Goal: Information Seeking & Learning: Learn about a topic

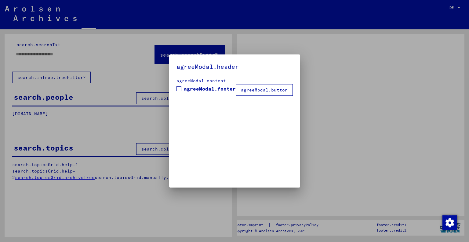
type input "**********"
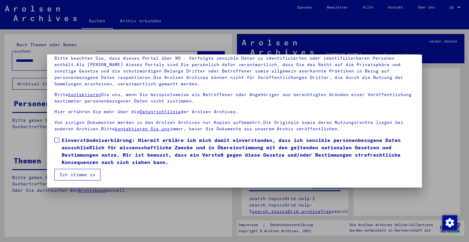
scroll to position [44, 0]
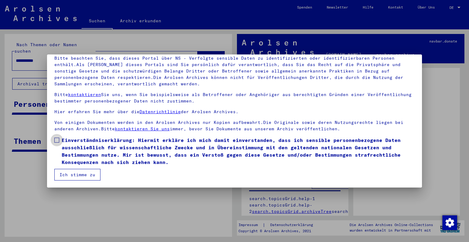
click at [83, 146] on span "Einverständniserklärung: Hiermit erkläre ich mich damit einverstanden, dass ich…" at bounding box center [238, 150] width 353 height 29
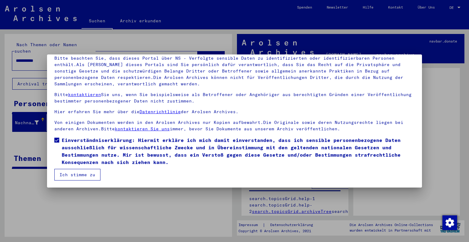
click at [84, 177] on button "Ich stimme zu" at bounding box center [77, 175] width 46 height 12
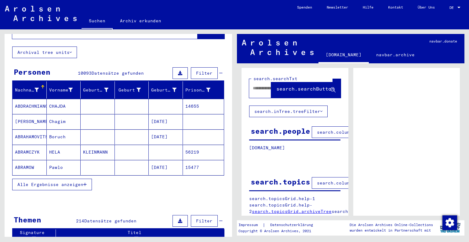
scroll to position [3, 0]
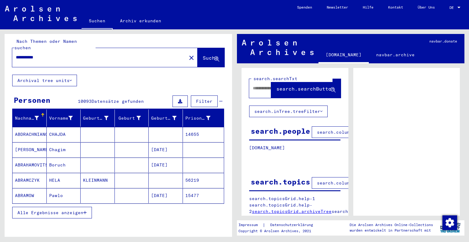
click at [198, 98] on span "Filter" at bounding box center [204, 100] width 16 height 5
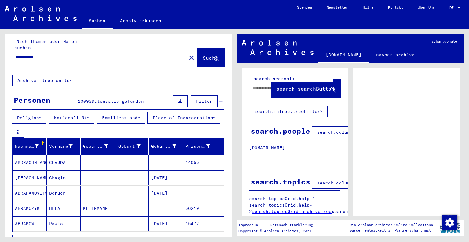
click at [78, 112] on button "Nationalität" at bounding box center [72, 118] width 46 height 12
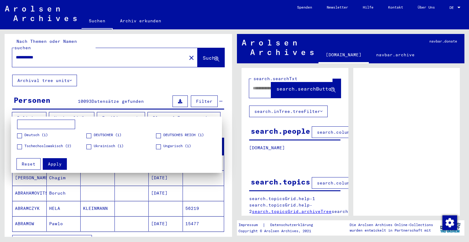
click at [114, 86] on div at bounding box center [234, 121] width 469 height 242
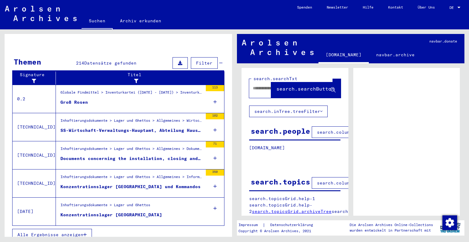
scroll to position [218, 0]
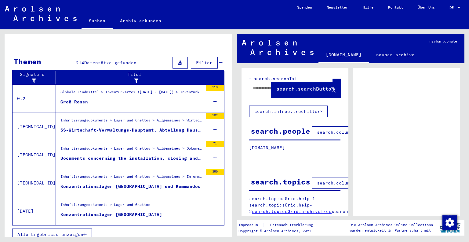
click at [87, 228] on button "Alle Ergebnisse anzeigen" at bounding box center [52, 234] width 80 height 12
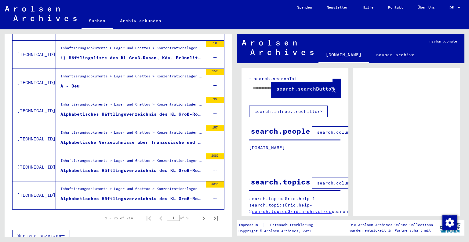
scroll to position [684, 0]
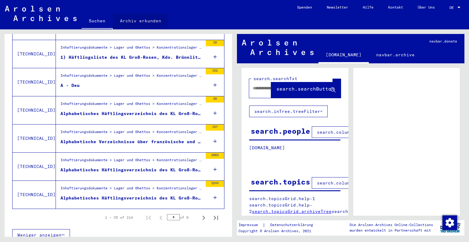
click at [131, 20] on link "Archiv erkunden" at bounding box center [141, 20] width 56 height 15
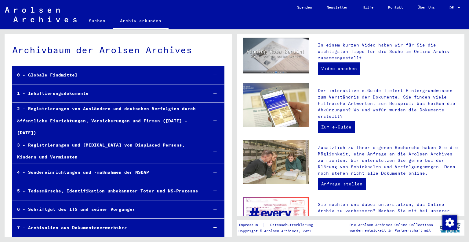
click at [67, 74] on div "0 - Globale Findmittel" at bounding box center [108, 75] width 191 height 12
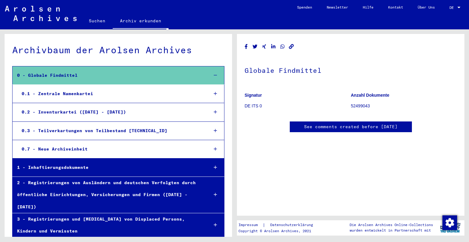
click at [67, 74] on div "0 - Globale Findmittel" at bounding box center [108, 75] width 191 height 12
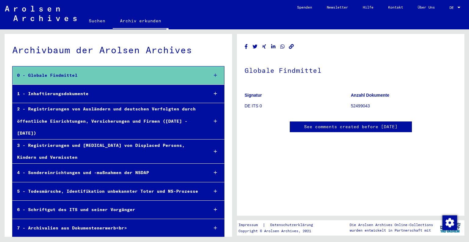
click at [75, 109] on div "2 - Registrierungen von Ausländern und deutschen Verfolgten durch öffentliche E…" at bounding box center [108, 121] width 191 height 36
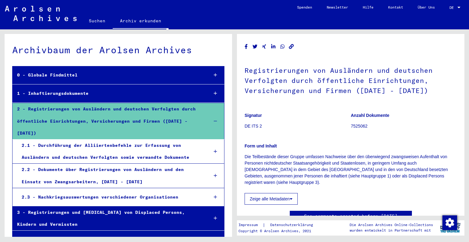
click at [74, 93] on div "1 - Inhaftierungsdokumente" at bounding box center [108, 93] width 191 height 12
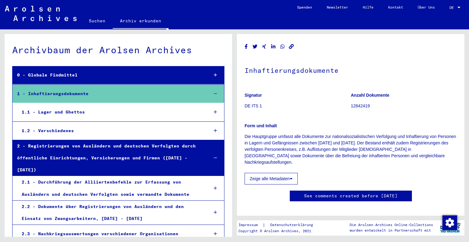
click at [71, 111] on div "1.1 - Lager und Ghettos" at bounding box center [110, 112] width 186 height 12
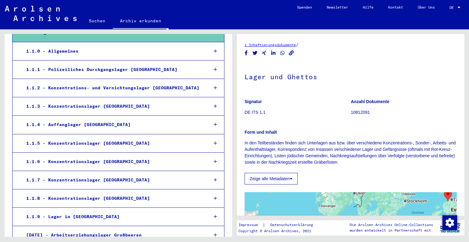
scroll to position [61, 0]
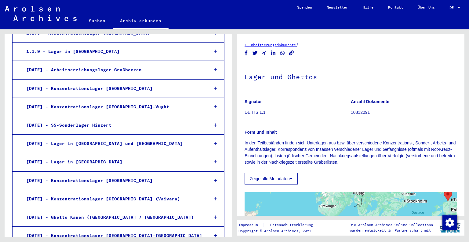
click at [119, 86] on div "[DATE] - Konzentrationslager [GEOGRAPHIC_DATA]" at bounding box center [113, 88] width 182 height 12
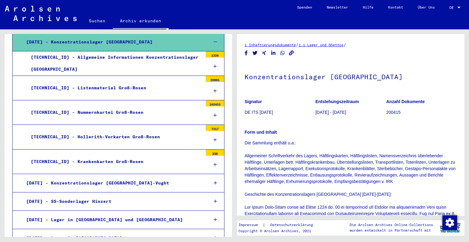
scroll to position [305, 0]
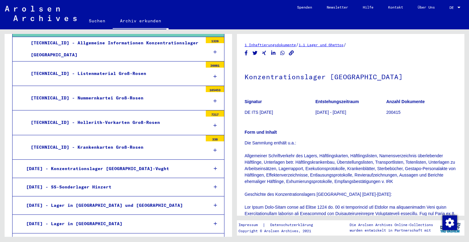
click at [214, 74] on icon at bounding box center [215, 76] width 3 height 4
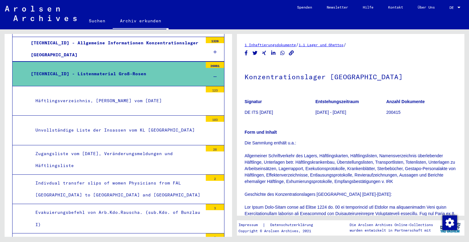
click at [214, 75] on icon at bounding box center [215, 77] width 3 height 4
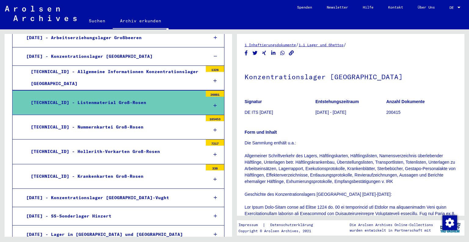
scroll to position [274, 0]
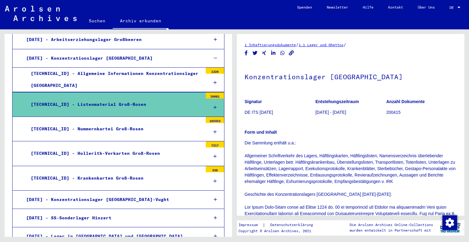
click at [200, 127] on mat-tree-node "[TECHNICAL_ID] - Nummernkartei Groß-Rosen 165453" at bounding box center [118, 129] width 212 height 24
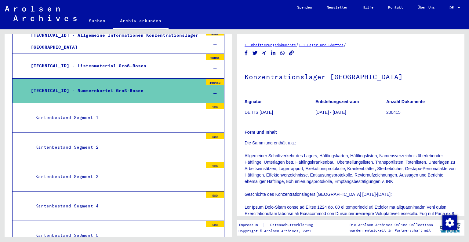
scroll to position [335, 0]
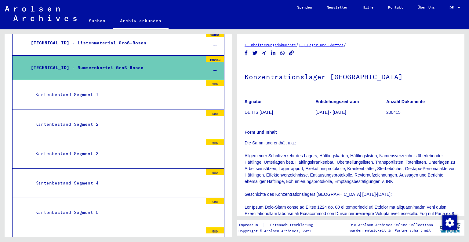
click at [107, 150] on div "Kartenbestand Segment 3" at bounding box center [117, 154] width 172 height 12
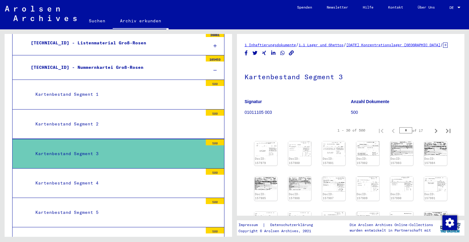
click at [108, 52] on mat-tree-node "[TECHNICAL_ID] - Listenmaterial Groß-Rosen 26081" at bounding box center [118, 43] width 212 height 24
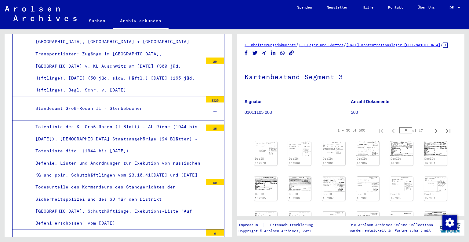
scroll to position [1248, 0]
click at [109, 102] on div "Standesamt Groß-Rosen II - Sterbebücher" at bounding box center [117, 108] width 172 height 12
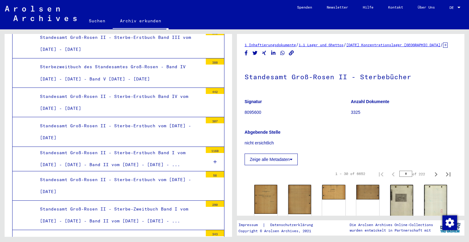
scroll to position [1400, 0]
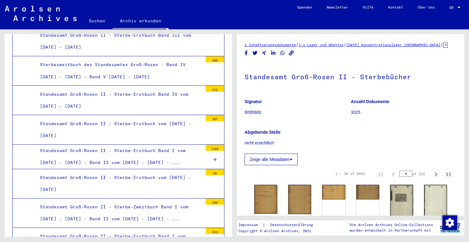
click at [72, 118] on div "Standesamt Groß-Rosen II - Sterbe-Erstbuch vom [DATE] - [DATE]" at bounding box center [118, 130] width 167 height 24
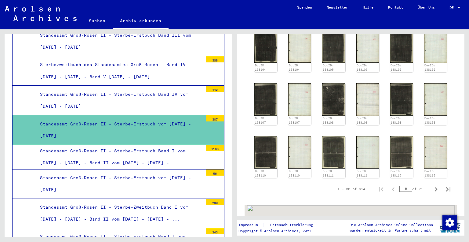
scroll to position [306, 0]
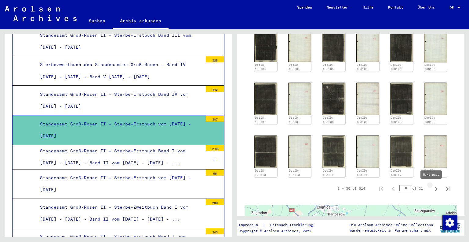
click at [432, 189] on icon "Next page" at bounding box center [436, 188] width 9 height 9
type input "*"
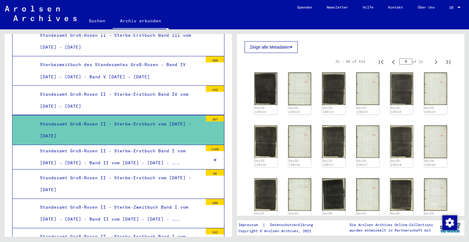
scroll to position [153, 0]
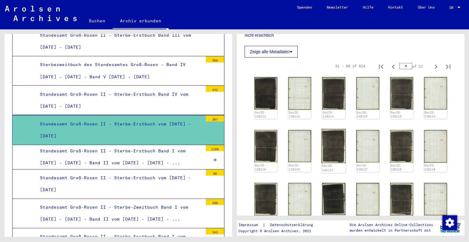
click at [339, 151] on img at bounding box center [334, 146] width 24 height 34
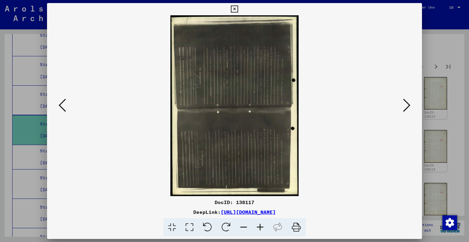
click at [214, 226] on icon at bounding box center [207, 227] width 19 height 19
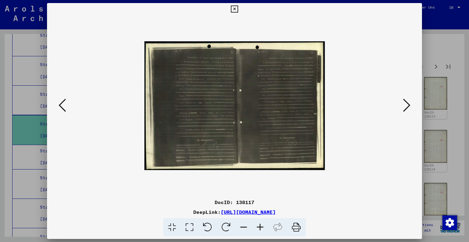
click at [259, 227] on icon at bounding box center [260, 227] width 16 height 19
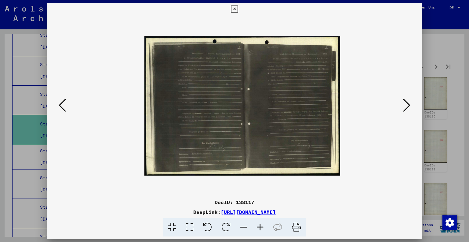
click at [259, 225] on icon at bounding box center [260, 227] width 16 height 19
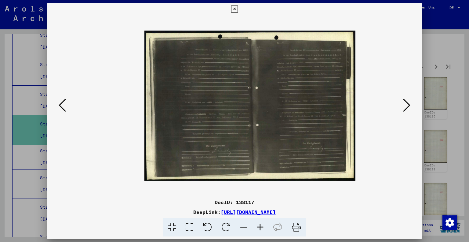
click at [258, 225] on icon at bounding box center [260, 227] width 16 height 19
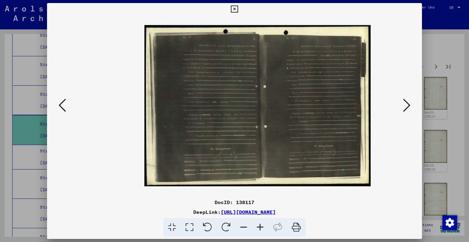
click at [258, 225] on icon at bounding box center [260, 227] width 16 height 19
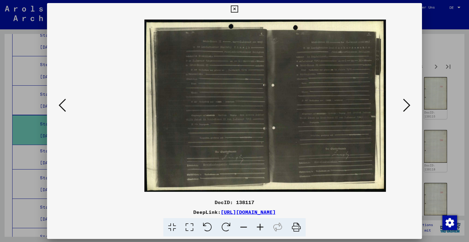
click at [258, 225] on icon at bounding box center [260, 227] width 16 height 19
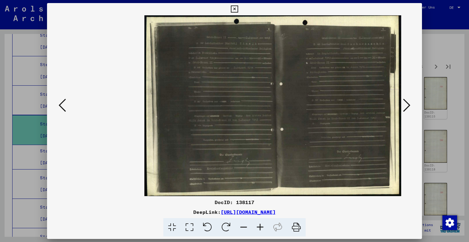
click at [258, 225] on icon at bounding box center [260, 227] width 16 height 19
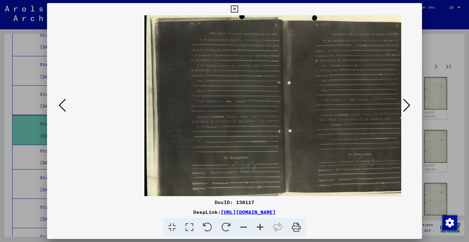
click at [258, 225] on icon at bounding box center [260, 227] width 16 height 19
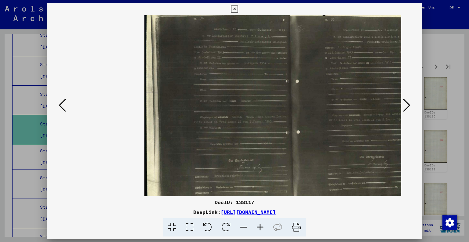
click at [258, 225] on icon at bounding box center [260, 227] width 16 height 19
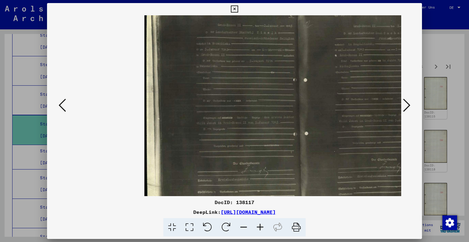
click at [232, 11] on icon at bounding box center [234, 8] width 7 height 7
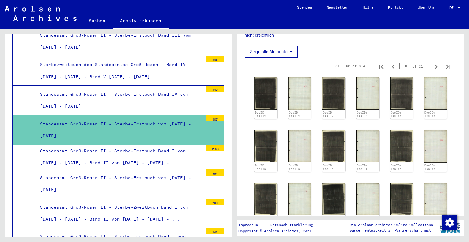
drag, startPoint x: 403, startPoint y: 71, endPoint x: 373, endPoint y: 66, distance: 31.0
click at [385, 69] on div "31 – 60 of 614 * of 21" at bounding box center [391, 66] width 126 height 12
type input "**"
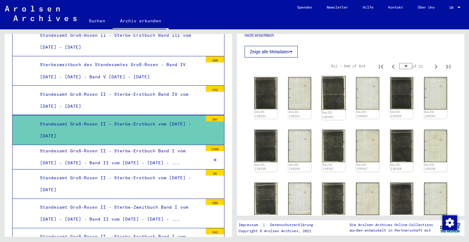
click at [336, 103] on img at bounding box center [334, 93] width 24 height 34
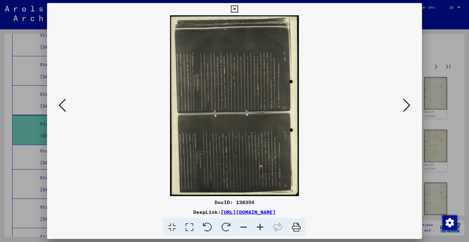
click at [209, 224] on icon at bounding box center [207, 227] width 19 height 19
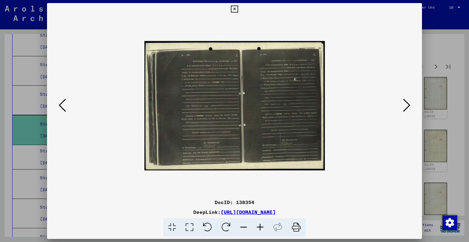
click at [258, 224] on icon at bounding box center [260, 227] width 16 height 19
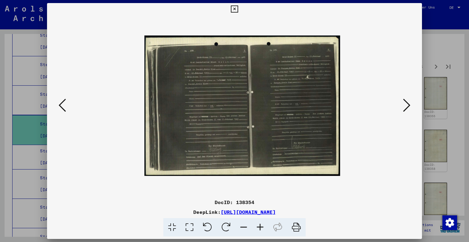
click at [258, 224] on icon at bounding box center [260, 227] width 16 height 19
click at [258, 225] on icon at bounding box center [260, 227] width 16 height 19
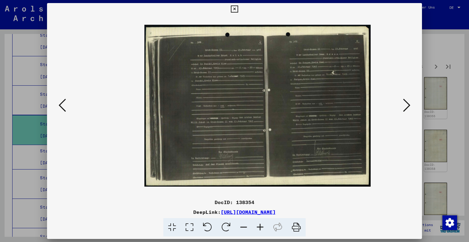
click at [258, 225] on icon at bounding box center [260, 227] width 16 height 19
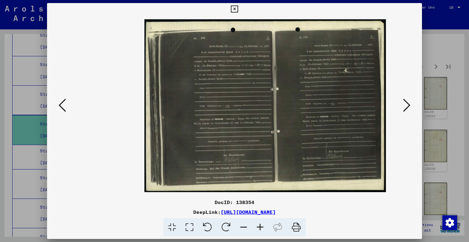
click at [258, 225] on icon at bounding box center [260, 227] width 16 height 19
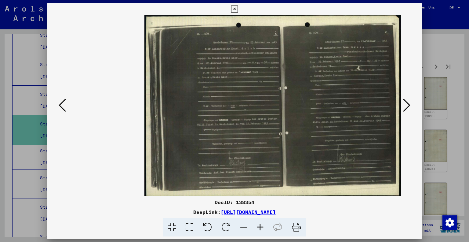
click at [258, 225] on icon at bounding box center [260, 227] width 16 height 19
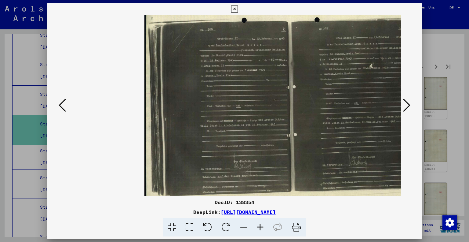
click at [258, 225] on icon at bounding box center [260, 227] width 16 height 19
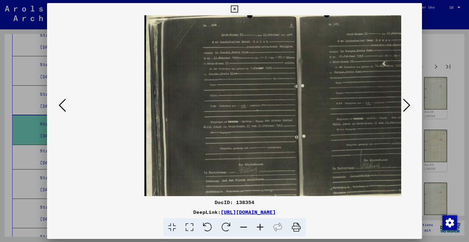
click at [258, 225] on icon at bounding box center [260, 227] width 16 height 19
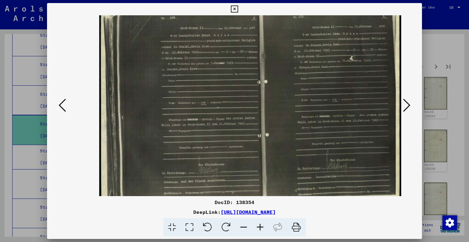
scroll to position [3, 45]
drag, startPoint x: 312, startPoint y: 133, endPoint x: 233, endPoint y: 130, distance: 79.5
click at [233, 130] on img at bounding box center [250, 103] width 303 height 216
click at [409, 104] on icon at bounding box center [406, 105] width 7 height 15
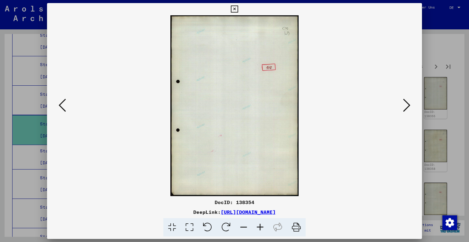
click at [406, 105] on icon at bounding box center [406, 105] width 7 height 15
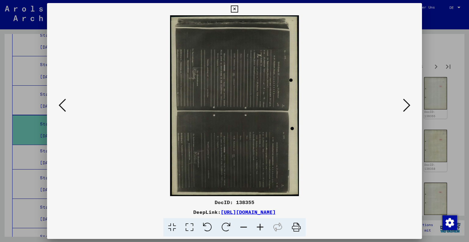
click at [213, 224] on icon at bounding box center [207, 227] width 19 height 19
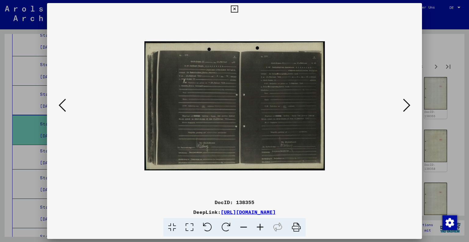
click at [400, 102] on div at bounding box center [235, 105] width 334 height 181
click at [404, 104] on icon at bounding box center [406, 105] width 7 height 15
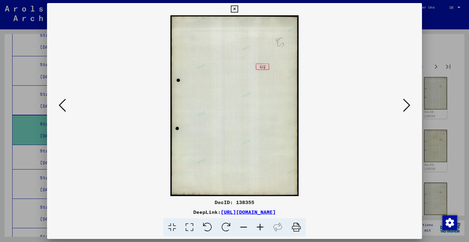
click at [404, 104] on icon at bounding box center [406, 105] width 7 height 15
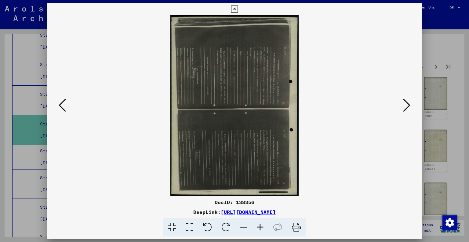
click at [211, 226] on icon at bounding box center [207, 227] width 19 height 19
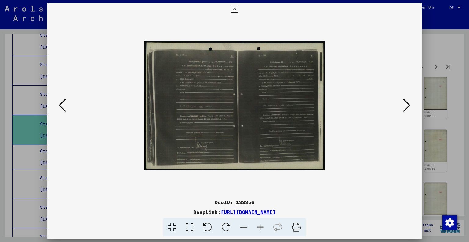
click at [407, 107] on icon at bounding box center [406, 105] width 7 height 15
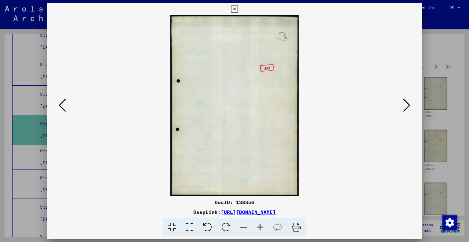
click at [407, 107] on icon at bounding box center [406, 105] width 7 height 15
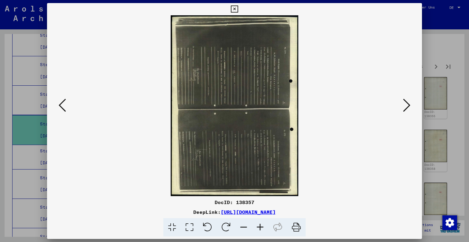
click at [407, 107] on icon at bounding box center [406, 105] width 7 height 15
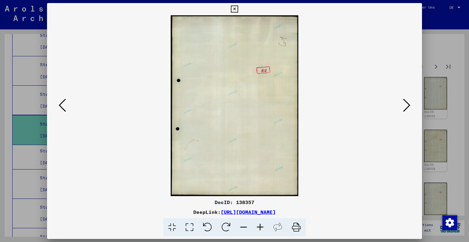
click at [407, 107] on icon at bounding box center [406, 105] width 7 height 15
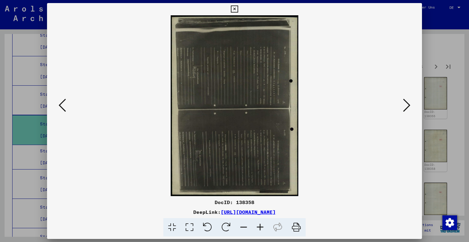
click at [406, 107] on icon at bounding box center [406, 105] width 7 height 15
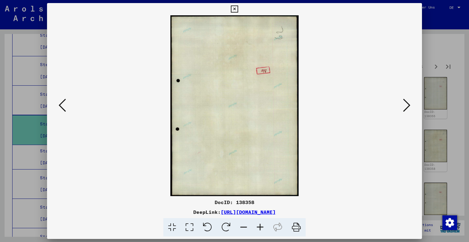
click at [406, 107] on icon at bounding box center [406, 105] width 7 height 15
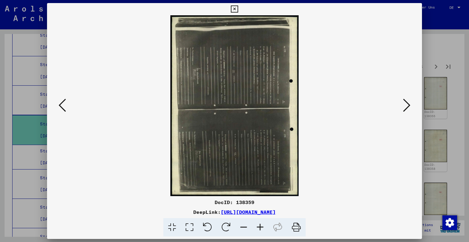
click at [406, 107] on icon at bounding box center [406, 105] width 7 height 15
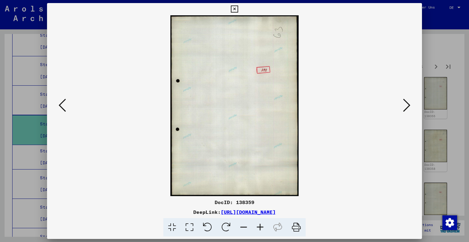
click at [406, 107] on icon at bounding box center [406, 105] width 7 height 15
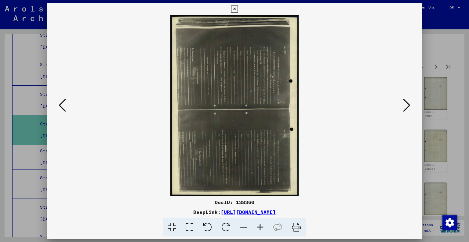
click at [236, 9] on icon at bounding box center [234, 8] width 7 height 7
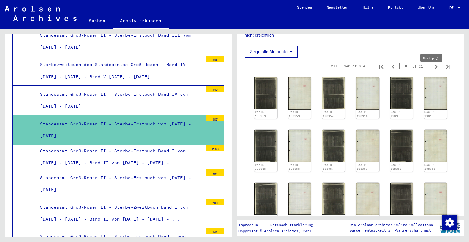
click at [432, 71] on icon "Next page" at bounding box center [436, 66] width 9 height 9
type input "**"
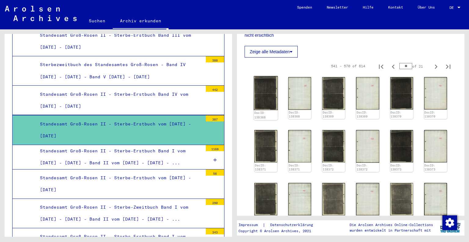
click at [260, 100] on img at bounding box center [266, 93] width 24 height 34
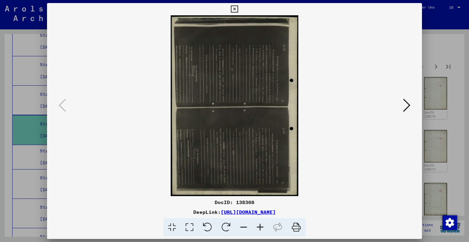
click at [207, 223] on icon at bounding box center [207, 227] width 19 height 19
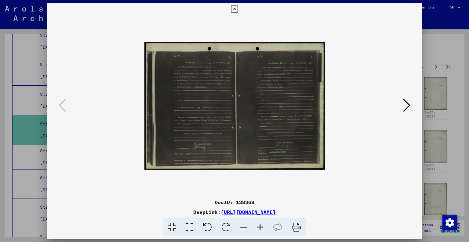
click at [263, 227] on icon at bounding box center [260, 227] width 16 height 19
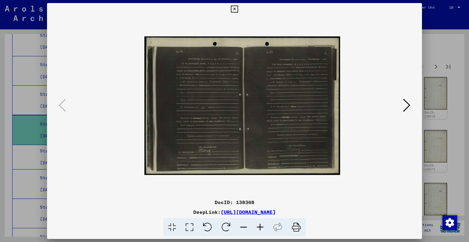
click at [263, 227] on icon at bounding box center [260, 227] width 16 height 19
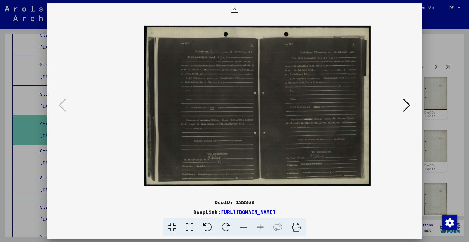
click at [263, 227] on icon at bounding box center [260, 227] width 16 height 19
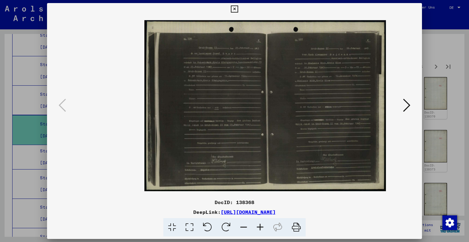
click at [263, 227] on icon at bounding box center [260, 227] width 16 height 19
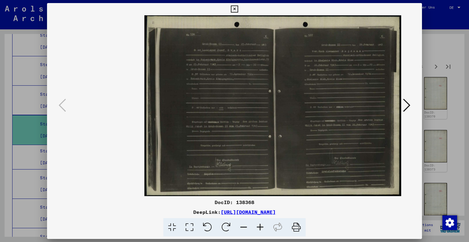
click at [263, 227] on icon at bounding box center [260, 227] width 16 height 19
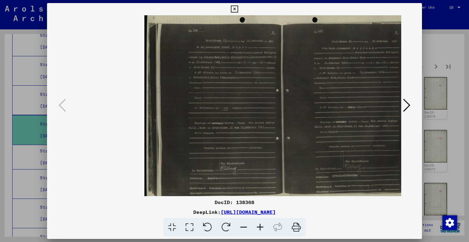
click at [263, 227] on icon at bounding box center [260, 227] width 16 height 19
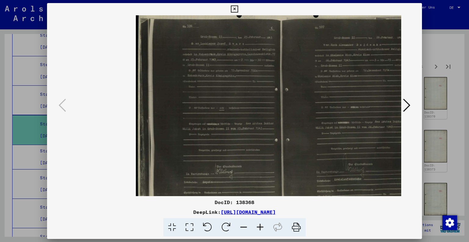
scroll to position [0, 30]
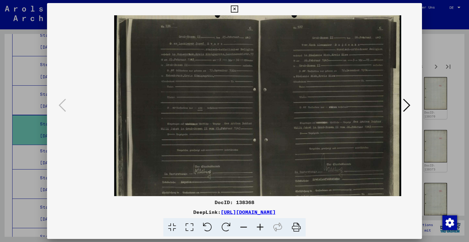
drag, startPoint x: 317, startPoint y: 115, endPoint x: 239, endPoint y: 117, distance: 77.9
click at [239, 117] on img at bounding box center [257, 105] width 287 height 203
click at [234, 11] on icon at bounding box center [234, 8] width 7 height 7
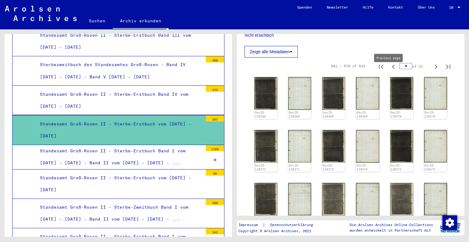
click at [392, 69] on icon "Previous page" at bounding box center [393, 66] width 3 height 4
type input "**"
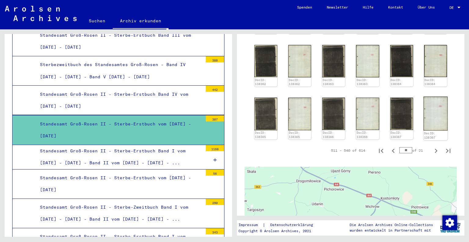
scroll to position [342, 0]
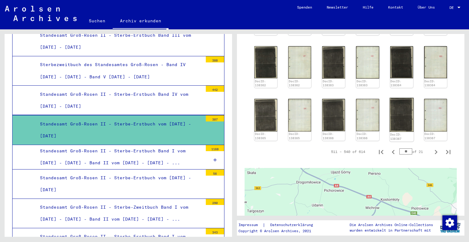
click at [400, 119] on img at bounding box center [402, 115] width 24 height 34
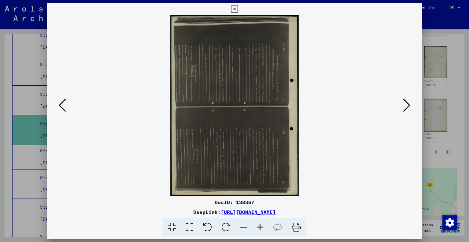
click at [213, 224] on icon at bounding box center [207, 227] width 19 height 19
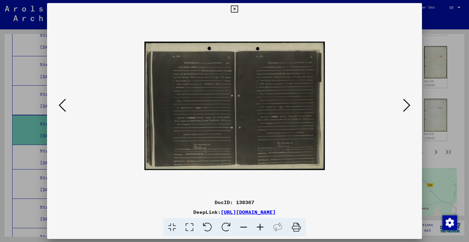
click at [259, 225] on icon at bounding box center [260, 227] width 16 height 19
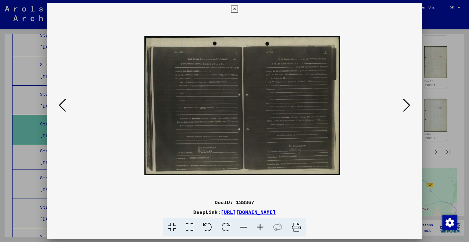
click at [259, 225] on icon at bounding box center [260, 227] width 16 height 19
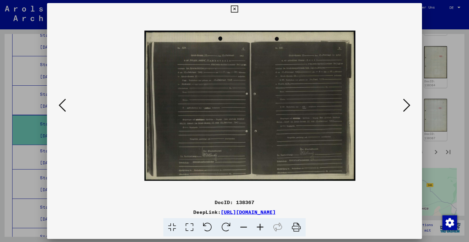
click at [259, 225] on icon at bounding box center [260, 227] width 16 height 19
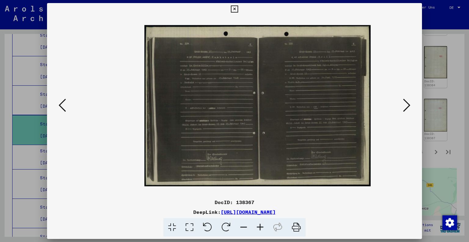
click at [259, 225] on icon at bounding box center [260, 227] width 16 height 19
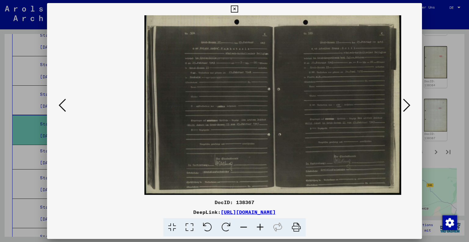
scroll to position [4, 0]
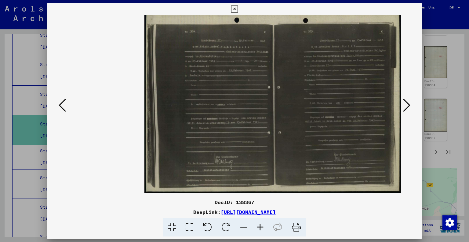
drag, startPoint x: 347, startPoint y: 173, endPoint x: 293, endPoint y: 168, distance: 53.7
click at [293, 168] on img at bounding box center [272, 101] width 257 height 182
click at [236, 8] on icon at bounding box center [234, 8] width 7 height 7
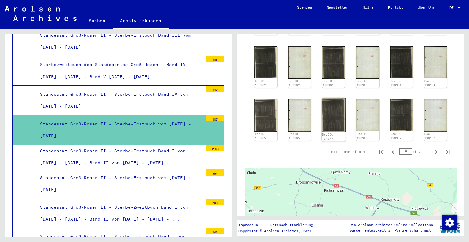
click at [332, 119] on img at bounding box center [334, 115] width 24 height 34
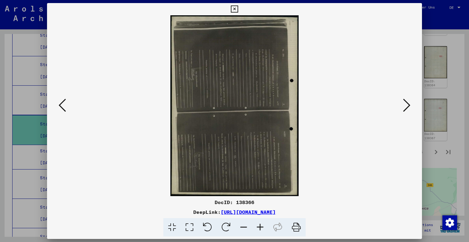
click at [210, 226] on icon at bounding box center [207, 227] width 19 height 19
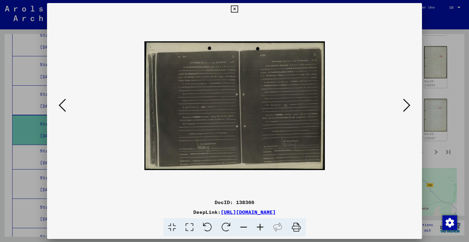
click at [62, 102] on icon at bounding box center [62, 105] width 7 height 15
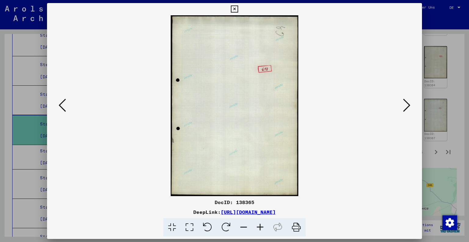
click at [71, 104] on img at bounding box center [235, 105] width 334 height 181
click at [63, 104] on icon at bounding box center [62, 105] width 7 height 15
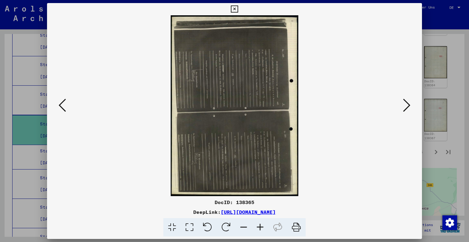
click at [209, 223] on icon at bounding box center [207, 227] width 19 height 19
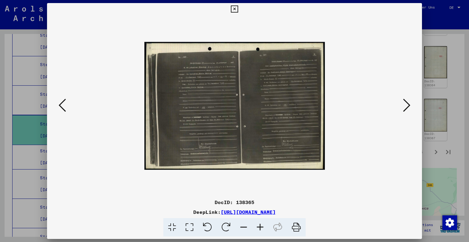
click at [261, 225] on icon at bounding box center [260, 227] width 16 height 19
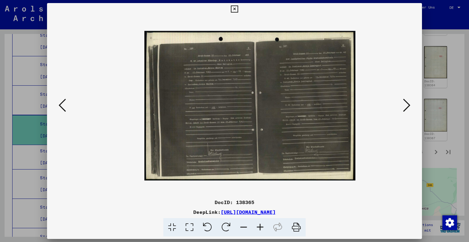
click at [261, 225] on icon at bounding box center [260, 227] width 16 height 19
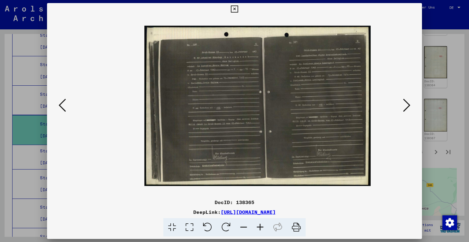
click at [261, 225] on icon at bounding box center [260, 227] width 16 height 19
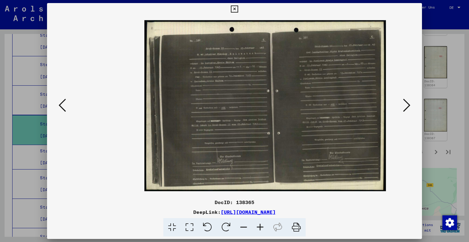
click at [261, 225] on icon at bounding box center [260, 227] width 16 height 19
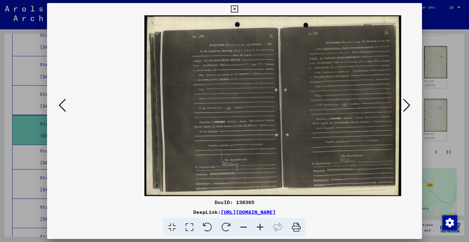
scroll to position [3, 0]
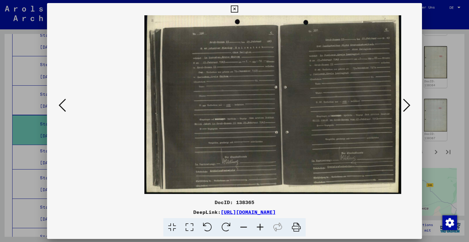
drag, startPoint x: 325, startPoint y: 137, endPoint x: 246, endPoint y: 138, distance: 79.1
click at [246, 138] on img at bounding box center [272, 103] width 257 height 182
click at [65, 110] on icon at bounding box center [62, 105] width 7 height 15
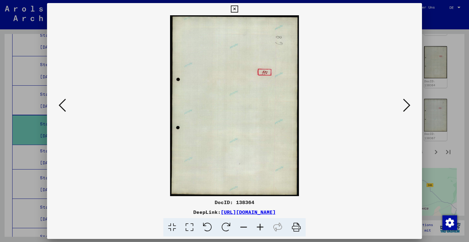
scroll to position [0, 0]
click at [65, 106] on icon at bounding box center [62, 105] width 7 height 15
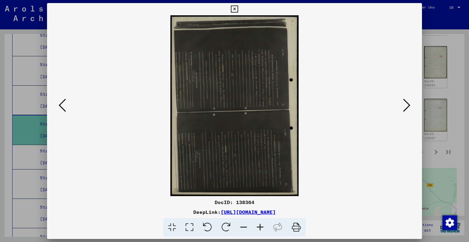
click at [65, 106] on icon at bounding box center [62, 105] width 7 height 15
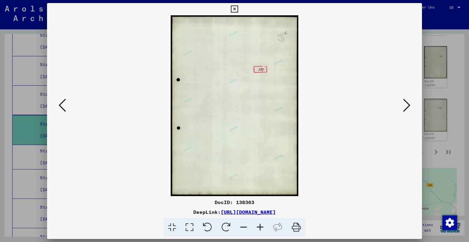
click at [65, 106] on icon at bounding box center [62, 105] width 7 height 15
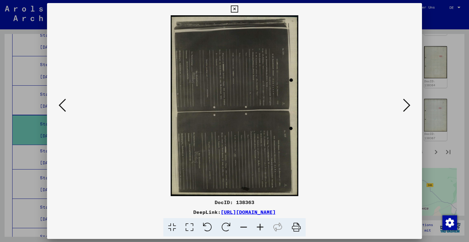
click at [206, 224] on icon at bounding box center [207, 227] width 19 height 19
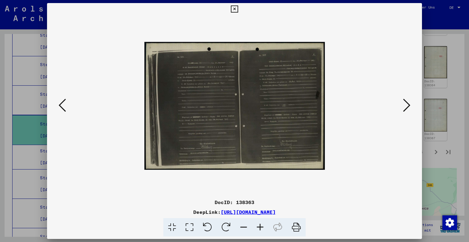
click at [262, 227] on icon at bounding box center [260, 227] width 16 height 19
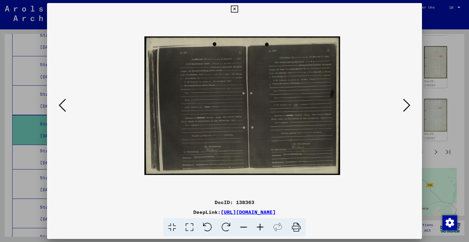
click at [262, 227] on icon at bounding box center [260, 227] width 16 height 19
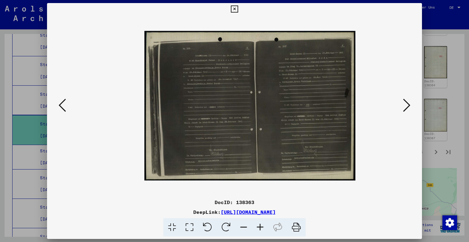
click at [262, 227] on icon at bounding box center [260, 227] width 16 height 19
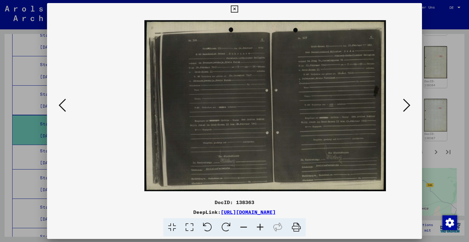
click at [262, 227] on icon at bounding box center [260, 227] width 16 height 19
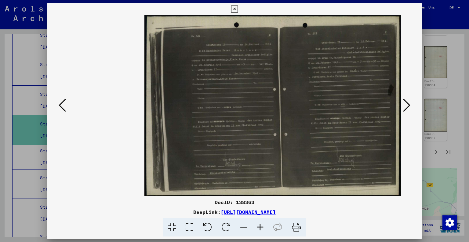
click at [412, 104] on button at bounding box center [406, 105] width 11 height 17
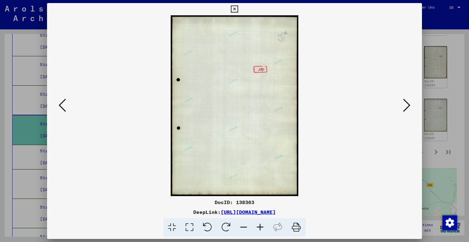
click at [409, 104] on icon at bounding box center [406, 105] width 7 height 15
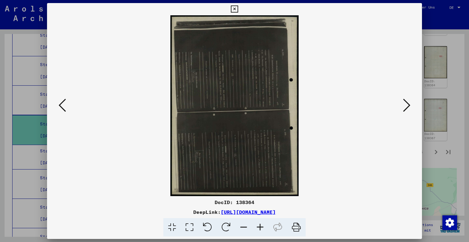
drag, startPoint x: 209, startPoint y: 228, endPoint x: 222, endPoint y: 220, distance: 15.5
click at [209, 228] on icon at bounding box center [207, 227] width 19 height 19
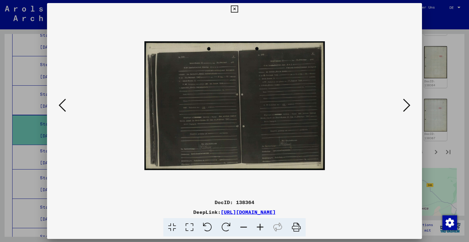
click at [260, 227] on icon at bounding box center [260, 227] width 16 height 19
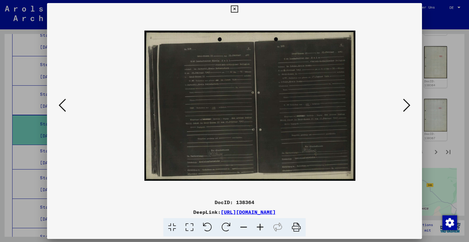
click at [260, 227] on icon at bounding box center [260, 227] width 16 height 19
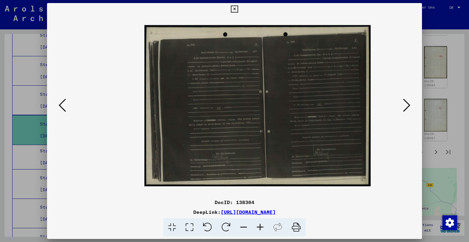
click at [260, 227] on icon at bounding box center [260, 227] width 16 height 19
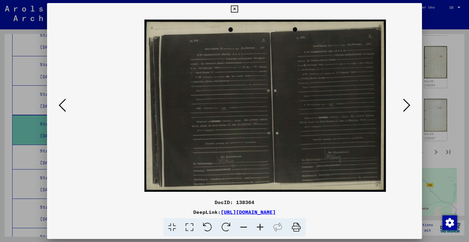
click at [260, 227] on icon at bounding box center [260, 227] width 16 height 19
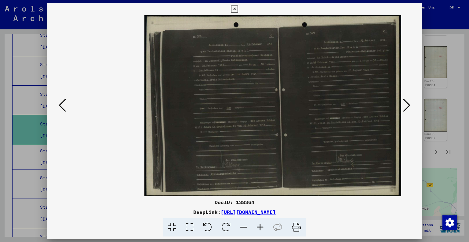
scroll to position [2, 0]
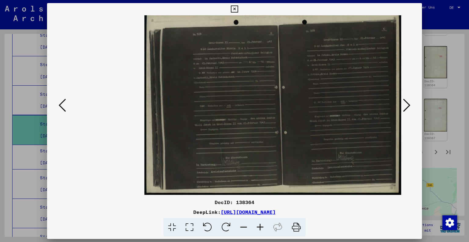
drag, startPoint x: 338, startPoint y: 148, endPoint x: 320, endPoint y: 145, distance: 18.0
click at [320, 145] on img at bounding box center [272, 103] width 257 height 183
click at [412, 101] on button at bounding box center [406, 105] width 11 height 17
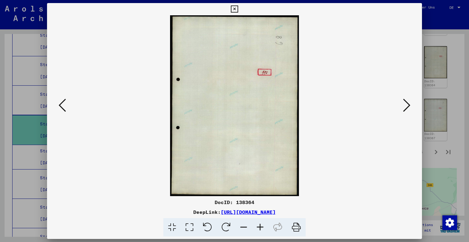
scroll to position [0, 0]
click at [412, 101] on button at bounding box center [406, 105] width 11 height 17
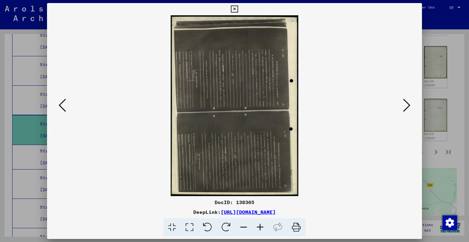
click at [211, 228] on icon at bounding box center [207, 227] width 19 height 19
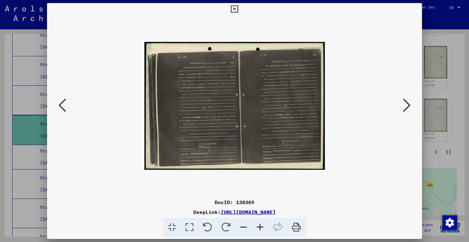
click at [260, 226] on icon at bounding box center [260, 227] width 16 height 19
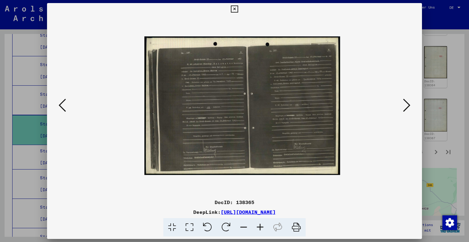
click at [260, 226] on icon at bounding box center [260, 227] width 16 height 19
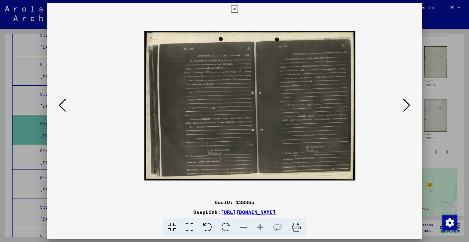
click at [260, 226] on icon at bounding box center [260, 227] width 16 height 19
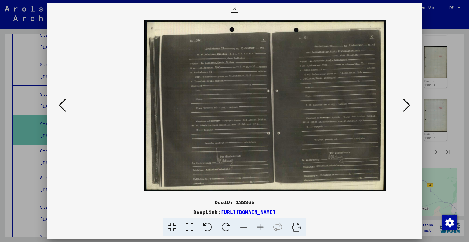
click at [260, 226] on icon at bounding box center [260, 227] width 16 height 19
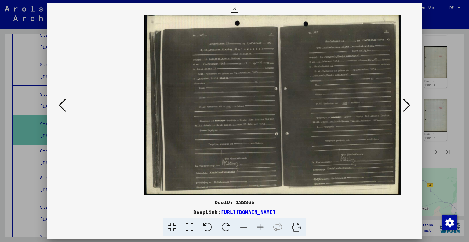
scroll to position [3, 0]
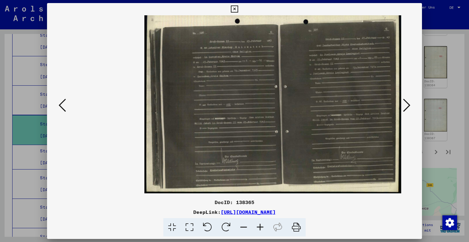
drag, startPoint x: 323, startPoint y: 161, endPoint x: 278, endPoint y: 157, distance: 44.8
click at [278, 157] on img at bounding box center [272, 102] width 257 height 182
click at [406, 100] on icon at bounding box center [406, 105] width 7 height 15
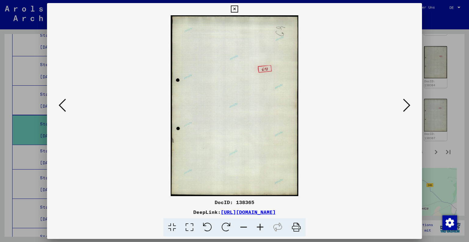
click at [406, 100] on icon at bounding box center [406, 105] width 7 height 15
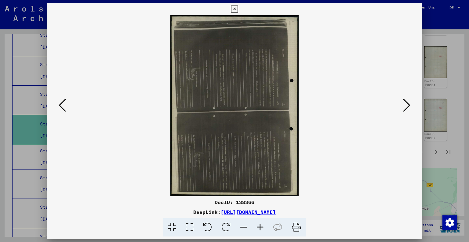
click at [203, 224] on icon at bounding box center [207, 227] width 19 height 19
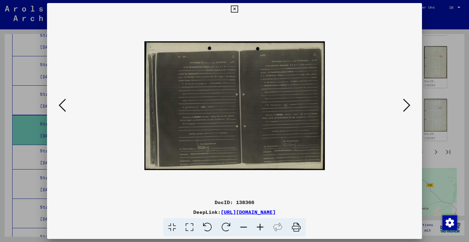
click at [259, 226] on icon at bounding box center [260, 227] width 16 height 19
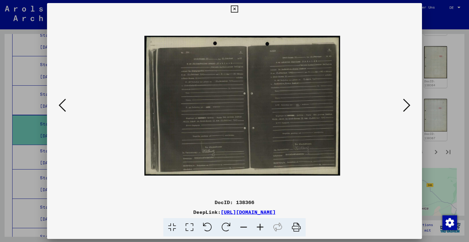
click at [259, 226] on icon at bounding box center [260, 227] width 16 height 19
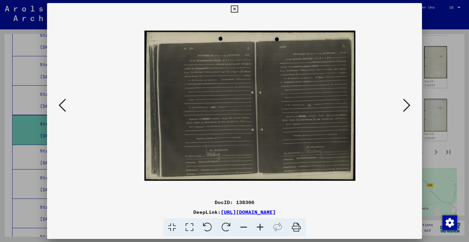
click at [259, 226] on icon at bounding box center [260, 227] width 16 height 19
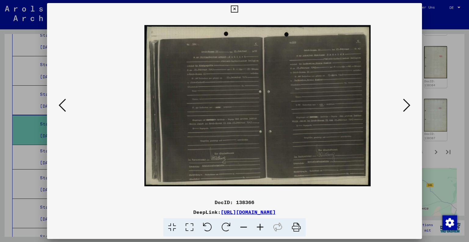
click at [259, 226] on icon at bounding box center [260, 227] width 16 height 19
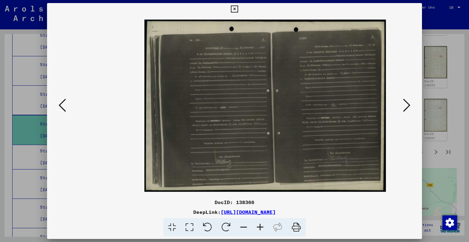
click at [259, 226] on icon at bounding box center [260, 227] width 16 height 19
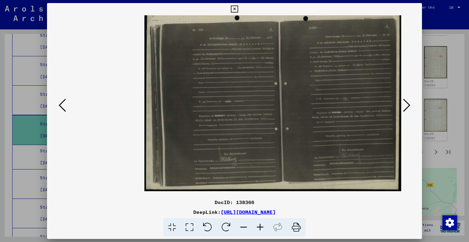
scroll to position [7, 0]
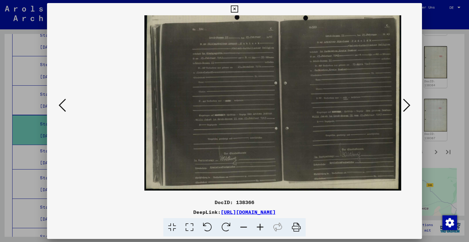
drag, startPoint x: 298, startPoint y: 152, endPoint x: 243, endPoint y: 145, distance: 55.4
click at [243, 145] on img at bounding box center [272, 98] width 257 height 183
click at [408, 103] on icon at bounding box center [406, 105] width 7 height 15
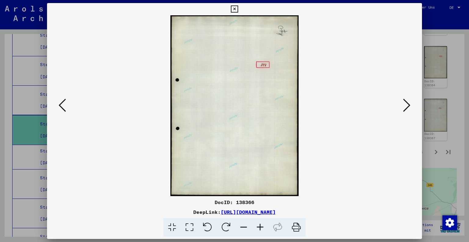
click at [408, 103] on icon at bounding box center [406, 105] width 7 height 15
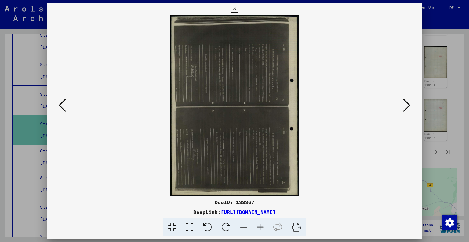
click at [209, 228] on icon at bounding box center [207, 227] width 19 height 19
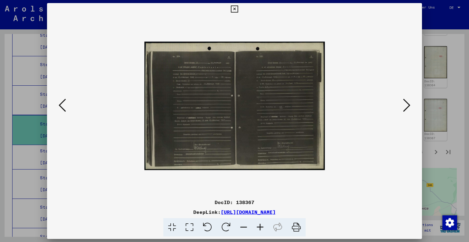
click at [262, 229] on icon at bounding box center [260, 227] width 16 height 19
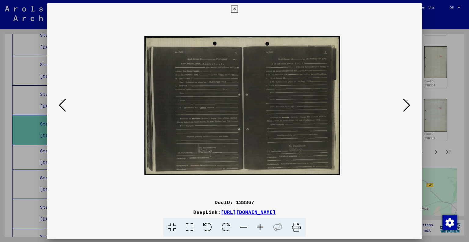
click at [262, 229] on icon at bounding box center [260, 227] width 16 height 19
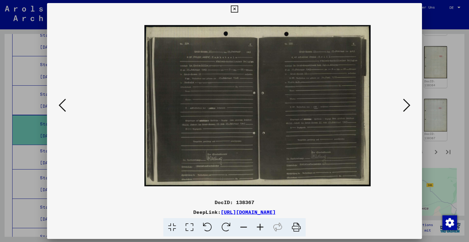
click at [262, 229] on icon at bounding box center [260, 227] width 16 height 19
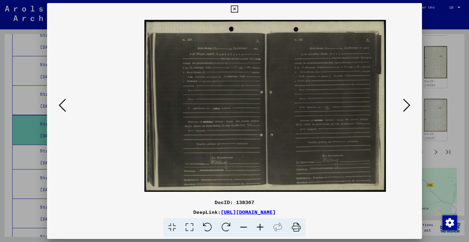
click at [262, 229] on icon at bounding box center [260, 227] width 16 height 19
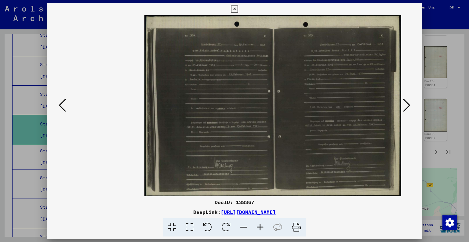
click at [262, 229] on icon at bounding box center [260, 227] width 16 height 19
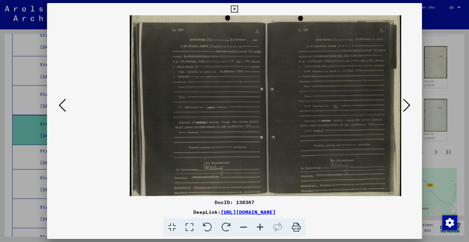
scroll to position [1, 15]
drag, startPoint x: 331, startPoint y: 149, endPoint x: 276, endPoint y: 148, distance: 55.3
click at [276, 148] on img at bounding box center [266, 104] width 272 height 193
click at [409, 102] on icon at bounding box center [406, 105] width 7 height 15
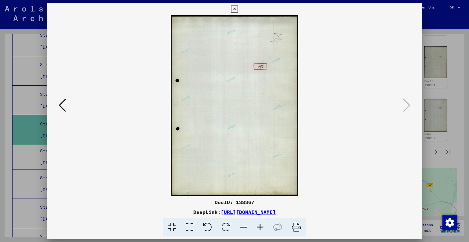
scroll to position [0, 0]
click at [234, 11] on icon at bounding box center [234, 8] width 7 height 7
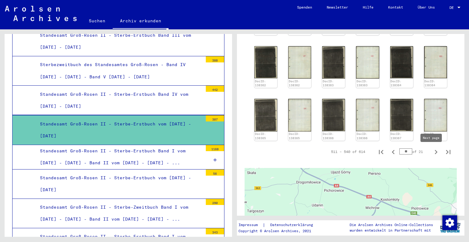
click at [432, 152] on icon "Next page" at bounding box center [436, 152] width 9 height 9
type input "**"
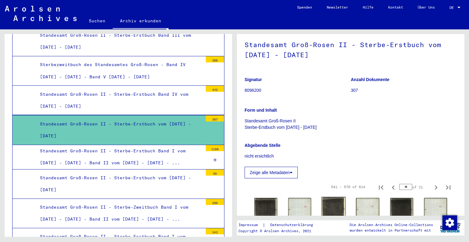
scroll to position [153, 0]
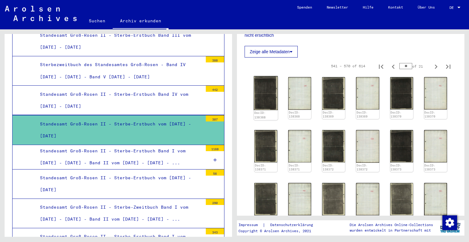
click at [269, 97] on img at bounding box center [266, 93] width 24 height 34
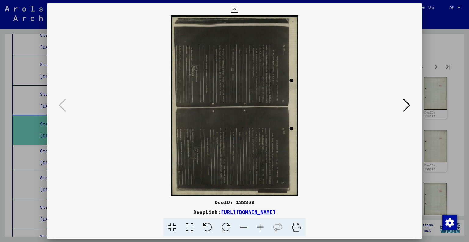
click at [211, 226] on icon at bounding box center [207, 227] width 19 height 19
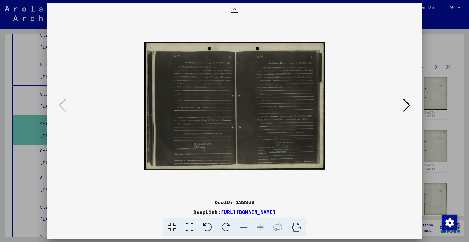
click at [262, 226] on icon at bounding box center [260, 227] width 16 height 19
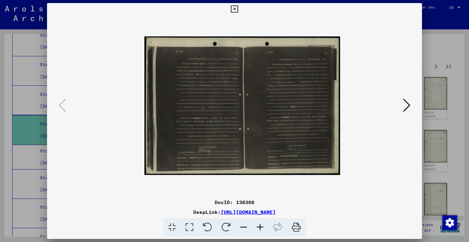
click at [262, 226] on icon at bounding box center [260, 227] width 16 height 19
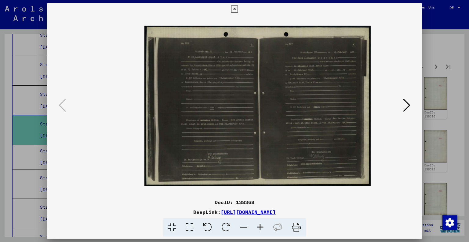
click at [262, 226] on icon at bounding box center [260, 227] width 16 height 19
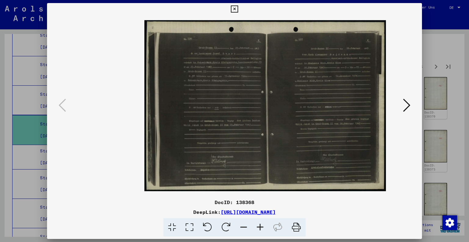
click at [262, 226] on icon at bounding box center [260, 227] width 16 height 19
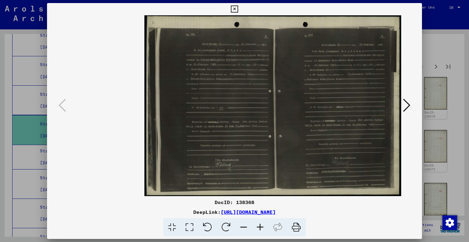
click at [262, 226] on icon at bounding box center [260, 227] width 16 height 19
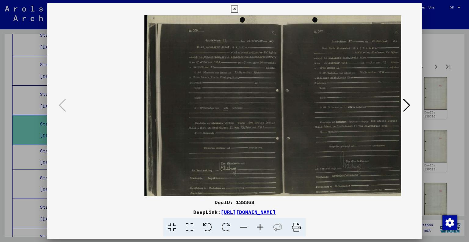
click at [262, 226] on icon at bounding box center [260, 227] width 16 height 19
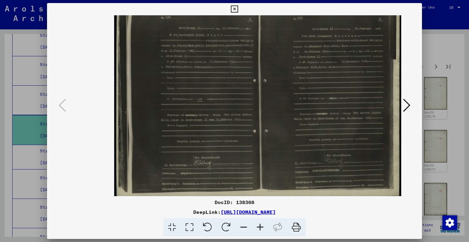
scroll to position [10, 30]
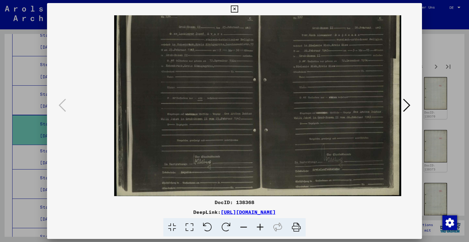
drag, startPoint x: 308, startPoint y: 179, endPoint x: 271, endPoint y: 169, distance: 37.8
click at [271, 169] on img at bounding box center [257, 95] width 287 height 203
click at [409, 100] on icon at bounding box center [406, 105] width 7 height 15
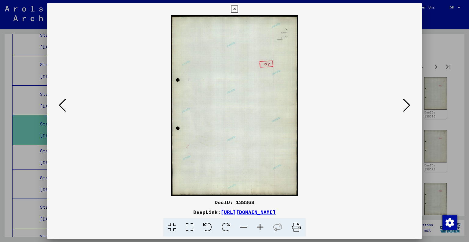
click at [409, 101] on icon at bounding box center [406, 105] width 7 height 15
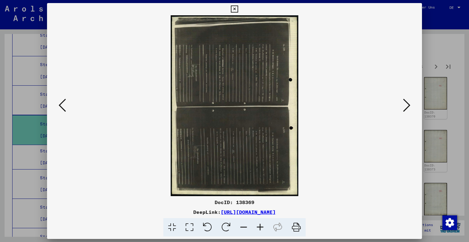
click at [210, 229] on icon at bounding box center [207, 227] width 19 height 19
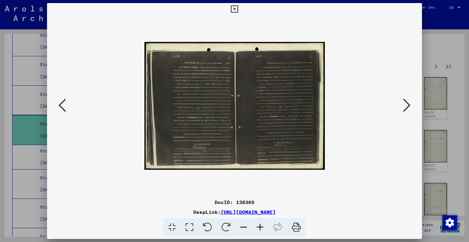
click at [258, 228] on icon at bounding box center [260, 227] width 16 height 19
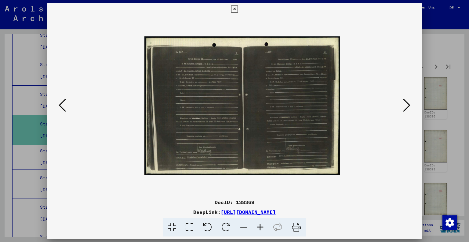
click at [258, 228] on icon at bounding box center [260, 227] width 16 height 19
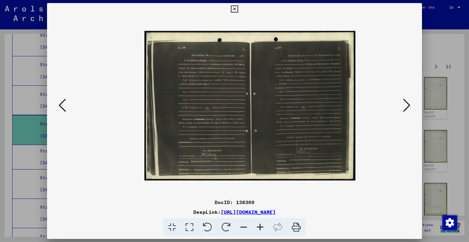
click at [258, 228] on icon at bounding box center [260, 227] width 16 height 19
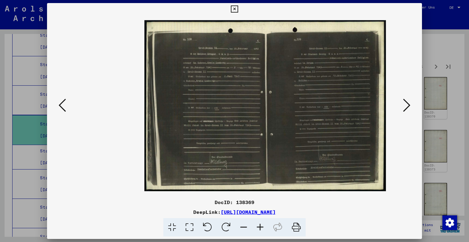
click at [258, 228] on icon at bounding box center [260, 227] width 16 height 19
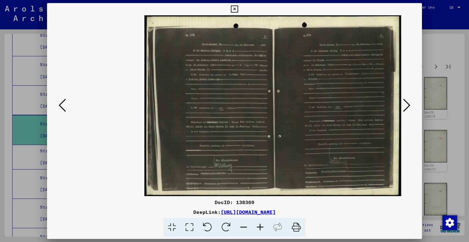
click at [258, 228] on icon at bounding box center [260, 227] width 16 height 19
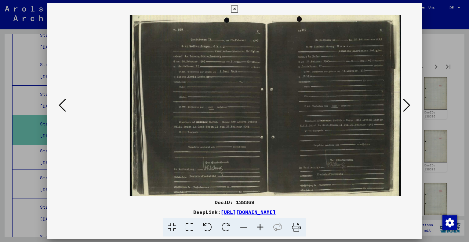
scroll to position [2, 15]
drag, startPoint x: 299, startPoint y: 156, endPoint x: 281, endPoint y: 154, distance: 18.2
click at [281, 154] on img at bounding box center [266, 104] width 272 height 192
click at [405, 105] on icon at bounding box center [406, 105] width 7 height 15
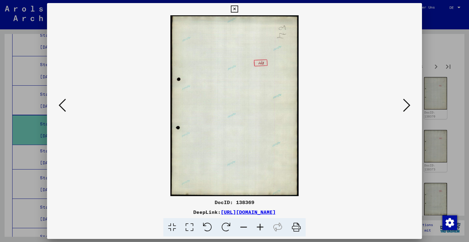
scroll to position [0, 0]
click at [405, 105] on icon at bounding box center [406, 105] width 7 height 15
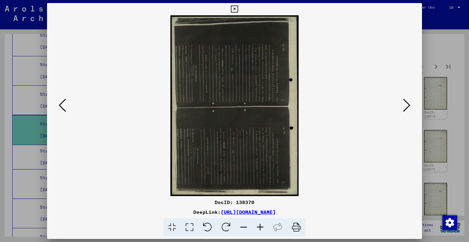
click at [205, 226] on icon at bounding box center [207, 227] width 19 height 19
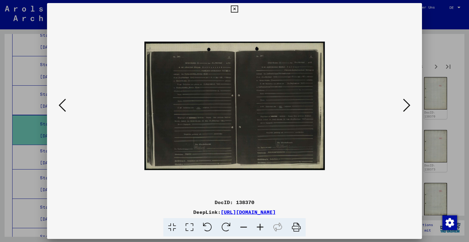
click at [260, 229] on icon at bounding box center [260, 227] width 16 height 19
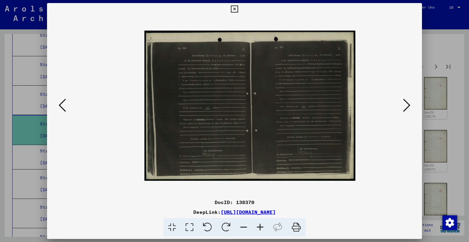
click at [260, 229] on icon at bounding box center [260, 227] width 16 height 19
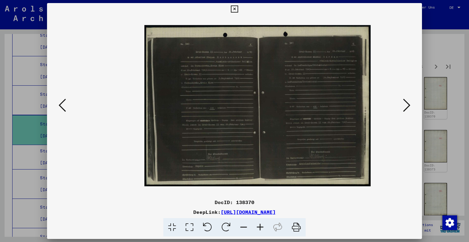
click at [260, 228] on icon at bounding box center [260, 227] width 16 height 19
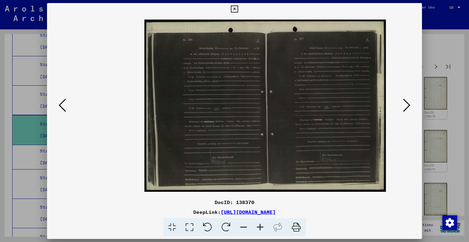
click at [260, 228] on icon at bounding box center [260, 227] width 16 height 19
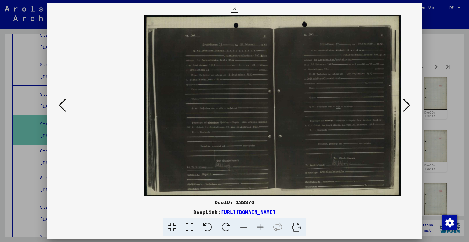
click at [260, 228] on icon at bounding box center [260, 227] width 16 height 19
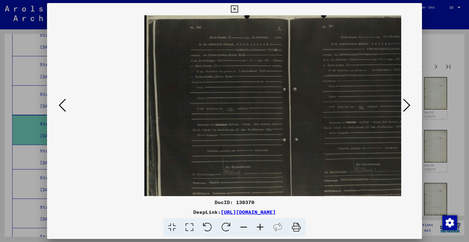
click at [260, 228] on icon at bounding box center [260, 227] width 16 height 19
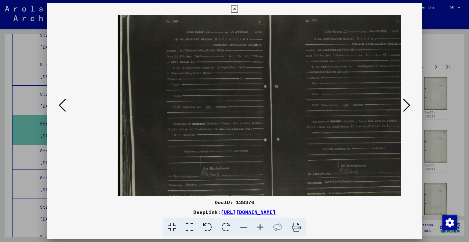
scroll to position [2, 28]
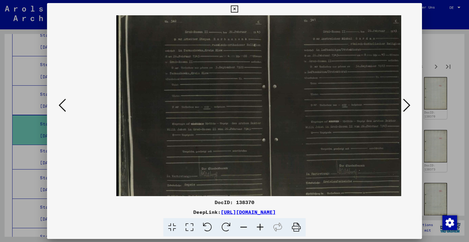
drag, startPoint x: 353, startPoint y: 162, endPoint x: 324, endPoint y: 160, distance: 29.1
click at [324, 160] on img at bounding box center [267, 103] width 303 height 215
click at [410, 102] on icon at bounding box center [406, 105] width 7 height 15
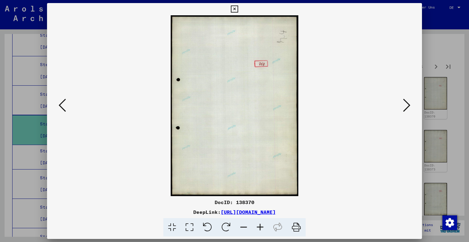
scroll to position [0, 0]
click at [410, 102] on icon at bounding box center [406, 105] width 7 height 15
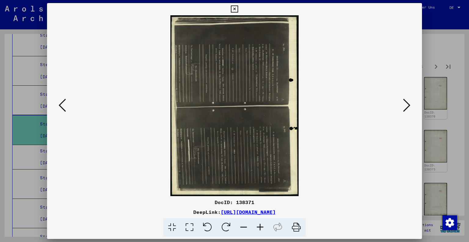
click at [208, 225] on icon at bounding box center [207, 227] width 19 height 19
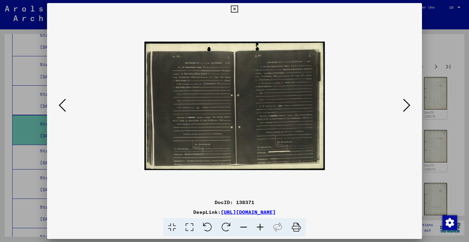
click at [260, 226] on icon at bounding box center [260, 227] width 16 height 19
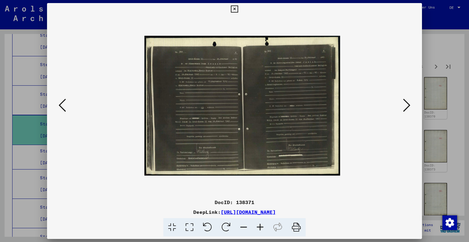
click at [260, 226] on icon at bounding box center [260, 227] width 16 height 19
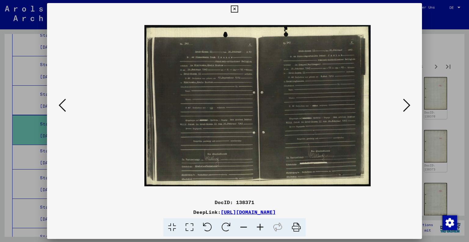
click at [260, 226] on icon at bounding box center [260, 227] width 16 height 19
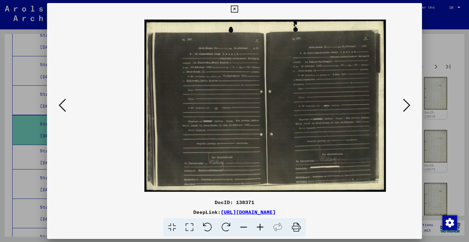
click at [260, 226] on icon at bounding box center [260, 227] width 16 height 19
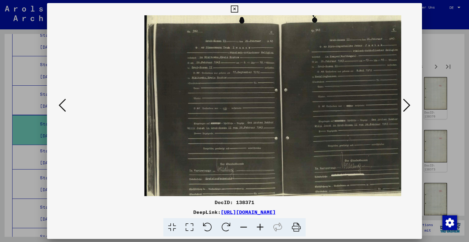
click at [260, 226] on icon at bounding box center [260, 227] width 16 height 19
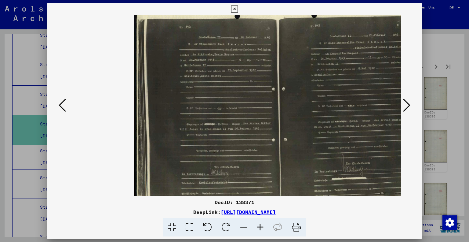
scroll to position [5, 30]
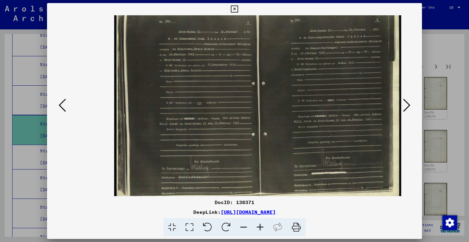
drag, startPoint x: 347, startPoint y: 155, endPoint x: 285, endPoint y: 149, distance: 62.3
click at [285, 149] on img at bounding box center [257, 100] width 287 height 205
click at [407, 104] on icon at bounding box center [406, 105] width 7 height 15
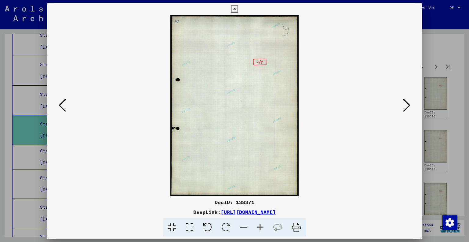
click at [407, 104] on icon at bounding box center [406, 105] width 7 height 15
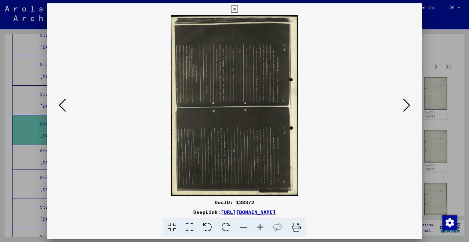
click at [207, 225] on icon at bounding box center [207, 227] width 19 height 19
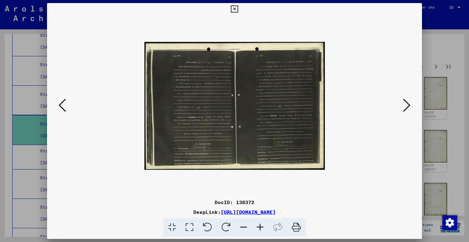
click at [258, 225] on icon at bounding box center [260, 227] width 16 height 19
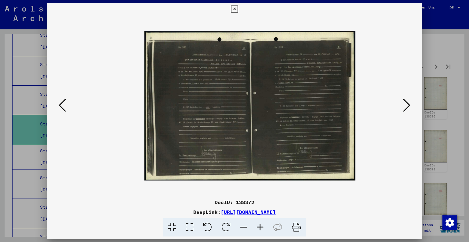
click at [258, 225] on icon at bounding box center [260, 227] width 16 height 19
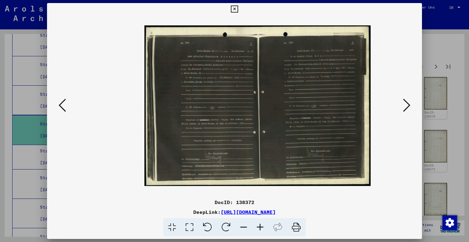
click at [258, 225] on icon at bounding box center [260, 227] width 16 height 19
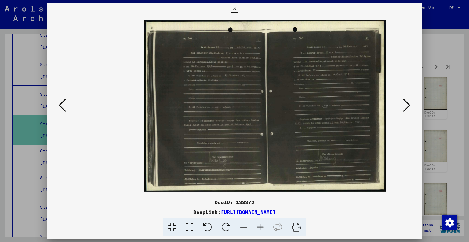
click at [258, 225] on icon at bounding box center [260, 227] width 16 height 19
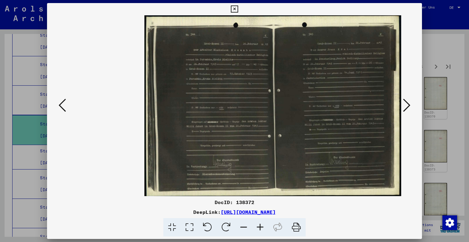
click at [258, 225] on icon at bounding box center [260, 227] width 16 height 19
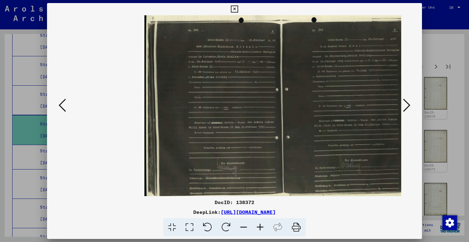
click at [258, 225] on icon at bounding box center [260, 227] width 16 height 19
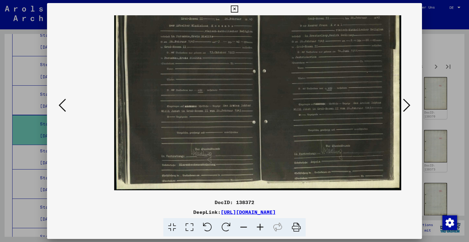
scroll to position [22, 30]
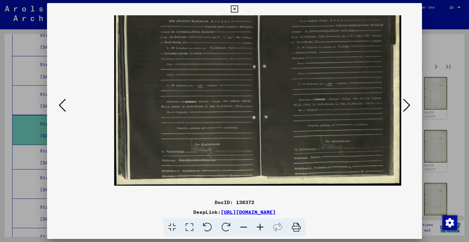
drag, startPoint x: 311, startPoint y: 168, endPoint x: 250, endPoint y: 152, distance: 63.4
click at [250, 152] on img at bounding box center [257, 84] width 287 height 204
click at [408, 104] on icon at bounding box center [406, 105] width 7 height 15
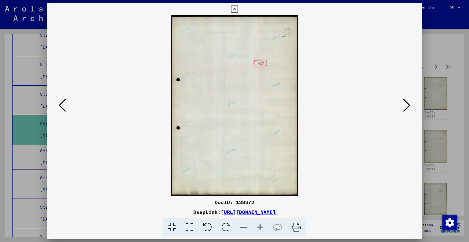
click at [408, 104] on icon at bounding box center [406, 105] width 7 height 15
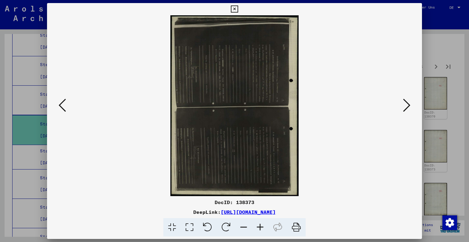
click at [209, 225] on icon at bounding box center [207, 227] width 19 height 19
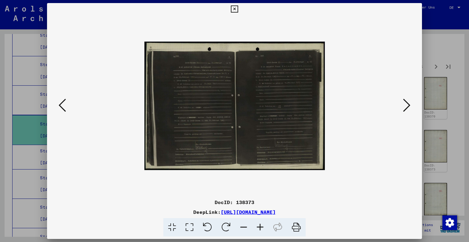
click at [258, 225] on icon at bounding box center [260, 227] width 16 height 19
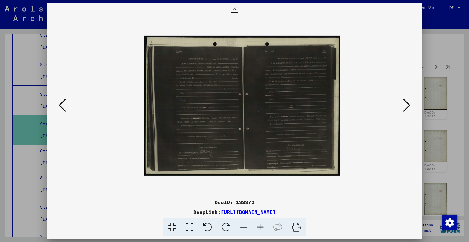
click at [258, 225] on icon at bounding box center [260, 227] width 16 height 19
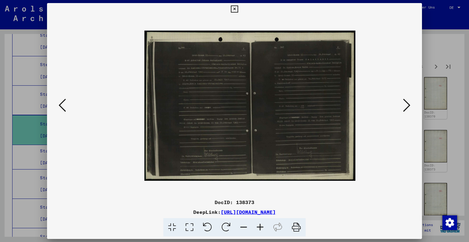
click at [258, 225] on icon at bounding box center [260, 227] width 16 height 19
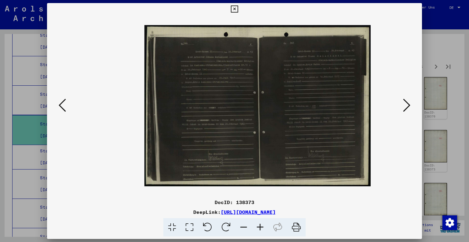
click at [258, 225] on icon at bounding box center [260, 227] width 16 height 19
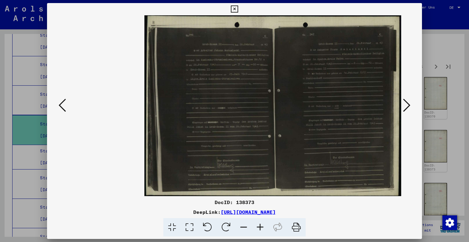
click at [258, 225] on icon at bounding box center [260, 227] width 16 height 19
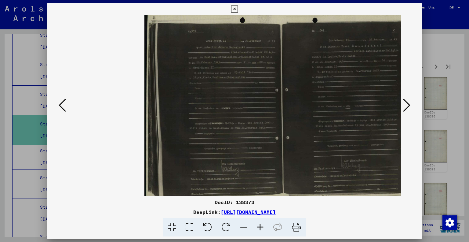
click at [258, 225] on icon at bounding box center [260, 227] width 16 height 19
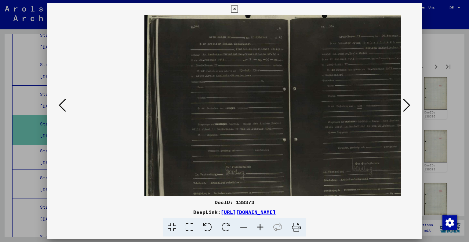
click at [235, 10] on icon at bounding box center [234, 8] width 7 height 7
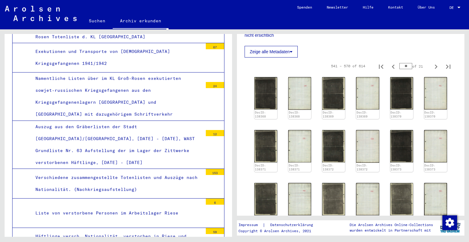
scroll to position [1797, 0]
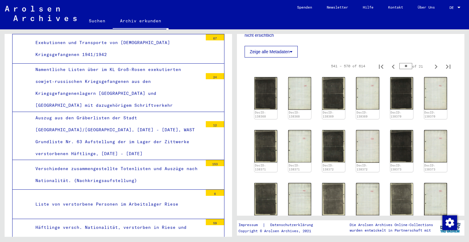
click at [123, 163] on div "Verschiedene zusammengestellte Totenlisten und Auszüge nach Nationalität. (Nach…" at bounding box center [117, 175] width 172 height 24
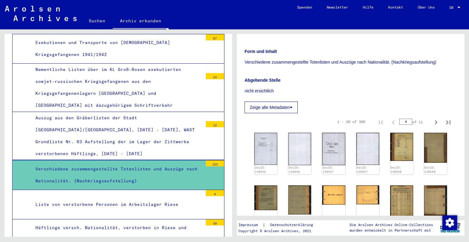
scroll to position [153, 0]
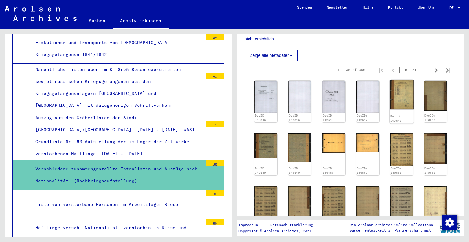
click at [394, 100] on img at bounding box center [402, 95] width 24 height 30
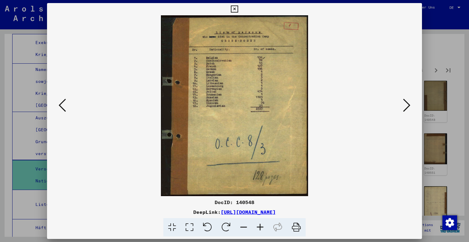
click at [232, 8] on icon at bounding box center [234, 8] width 7 height 7
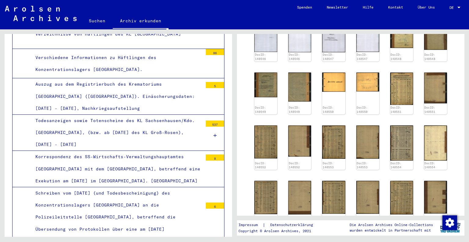
scroll to position [214, 0]
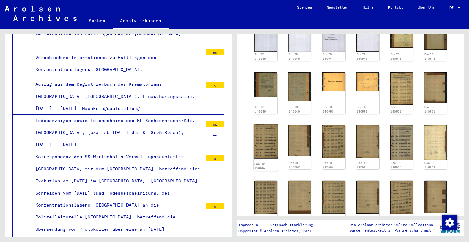
click at [269, 141] on img at bounding box center [266, 141] width 24 height 35
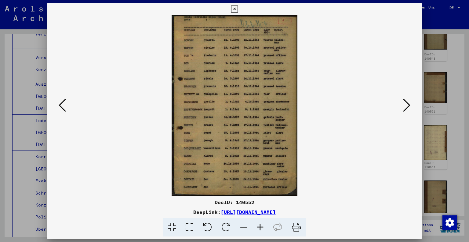
click at [412, 109] on button at bounding box center [406, 105] width 11 height 17
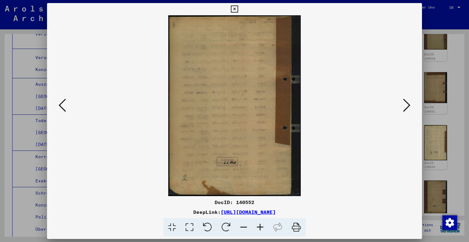
click at [412, 109] on button at bounding box center [406, 105] width 11 height 17
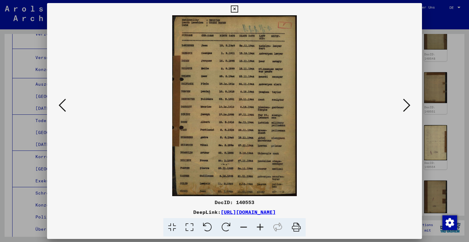
click at [233, 6] on icon at bounding box center [234, 8] width 7 height 7
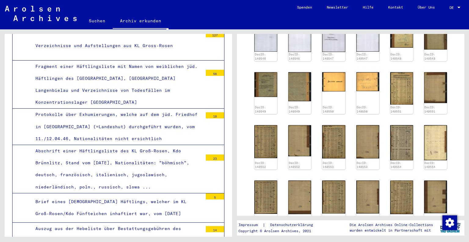
scroll to position [3722, 0]
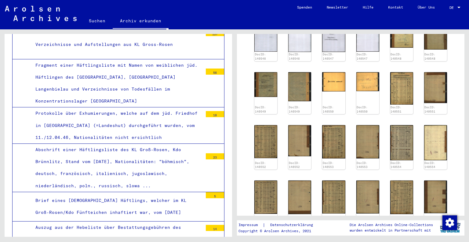
click at [159, 144] on div "Abschrift einer Häftlingsliste des KL Groß-Rosen, Kdo Brünnlitz, Stand vom [DAT…" at bounding box center [117, 168] width 172 height 48
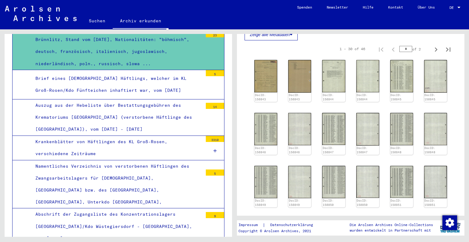
scroll to position [214, 0]
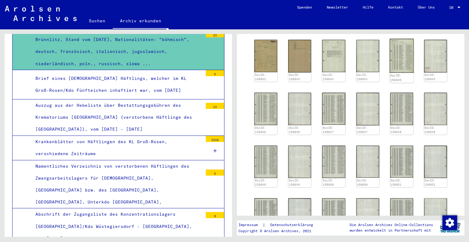
click at [403, 64] on img at bounding box center [402, 56] width 24 height 34
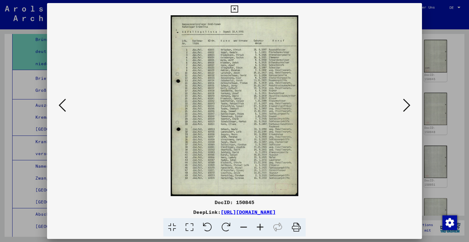
click at [235, 8] on icon at bounding box center [234, 8] width 7 height 7
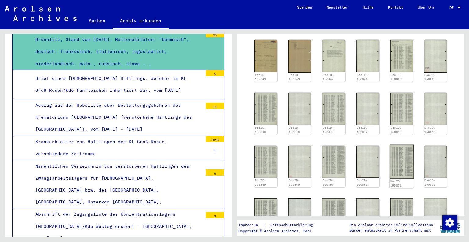
click at [401, 170] on img at bounding box center [402, 161] width 24 height 34
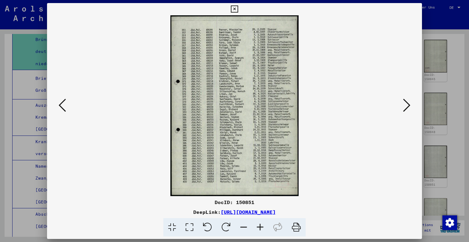
click at [403, 107] on icon at bounding box center [406, 105] width 7 height 15
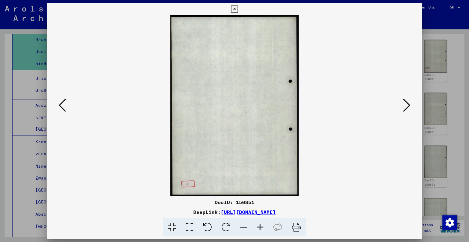
click at [403, 107] on icon at bounding box center [406, 105] width 7 height 15
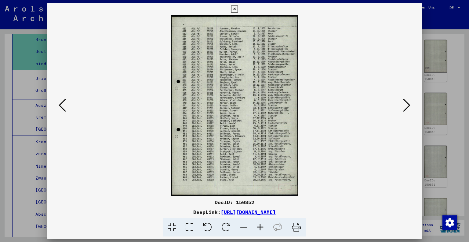
click at [236, 6] on icon at bounding box center [234, 8] width 7 height 7
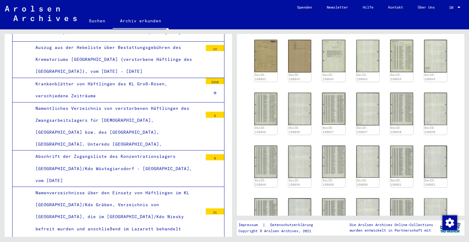
scroll to position [3905, 0]
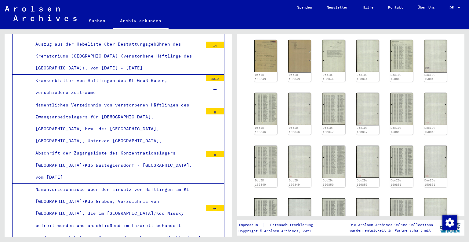
click at [143, 183] on div "Namenverzeichnisse über den Einsatz von Häftlingen im KL [GEOGRAPHIC_DATA]/Kdo …" at bounding box center [117, 219] width 172 height 72
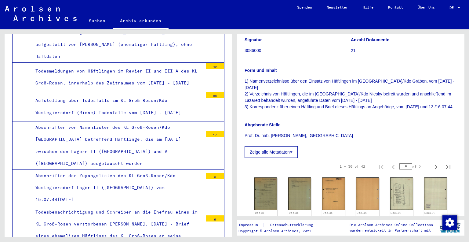
scroll to position [4149, 0]
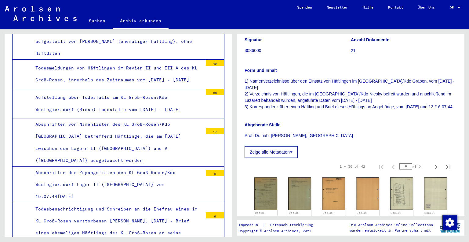
click at [132, 203] on div "Todesbenachrichtigung und Schreiben an die Ehefrau eines im KL Groß-Rosen verst…" at bounding box center [117, 227] width 172 height 48
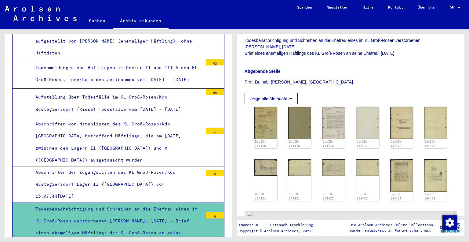
scroll to position [153, 0]
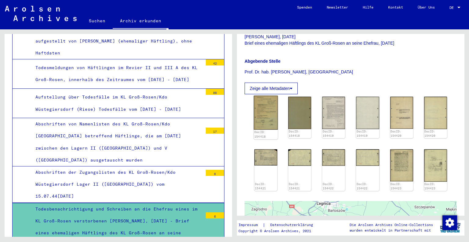
click at [268, 118] on img at bounding box center [266, 113] width 24 height 34
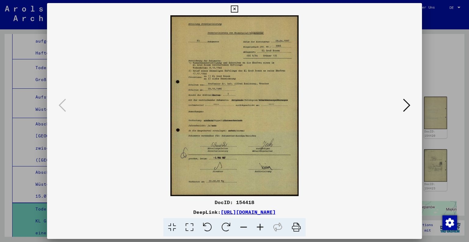
click at [234, 6] on icon at bounding box center [234, 8] width 7 height 7
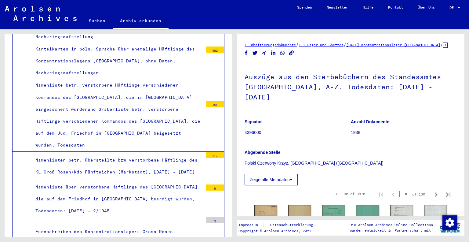
scroll to position [4485, 0]
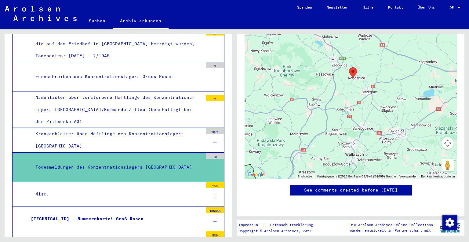
scroll to position [4668, 0]
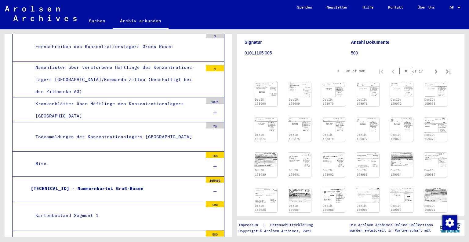
scroll to position [61, 0]
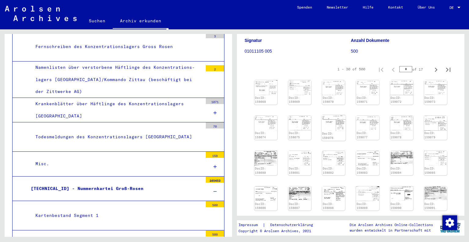
click at [329, 130] on img at bounding box center [334, 123] width 24 height 16
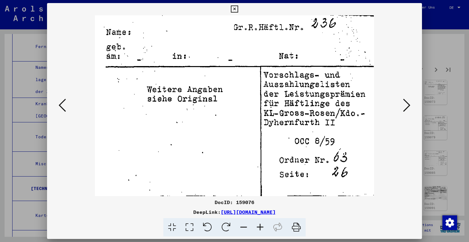
click at [234, 8] on icon at bounding box center [234, 8] width 7 height 7
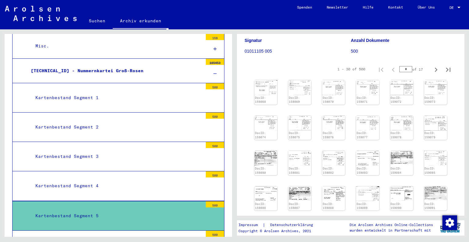
scroll to position [4790, 0]
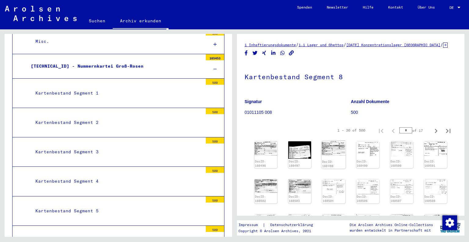
click at [328, 156] on img at bounding box center [334, 148] width 24 height 15
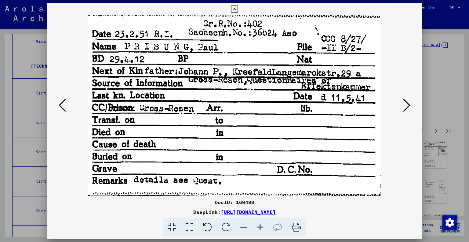
click at [235, 11] on icon at bounding box center [234, 8] width 7 height 7
